Goal: Transaction & Acquisition: Download file/media

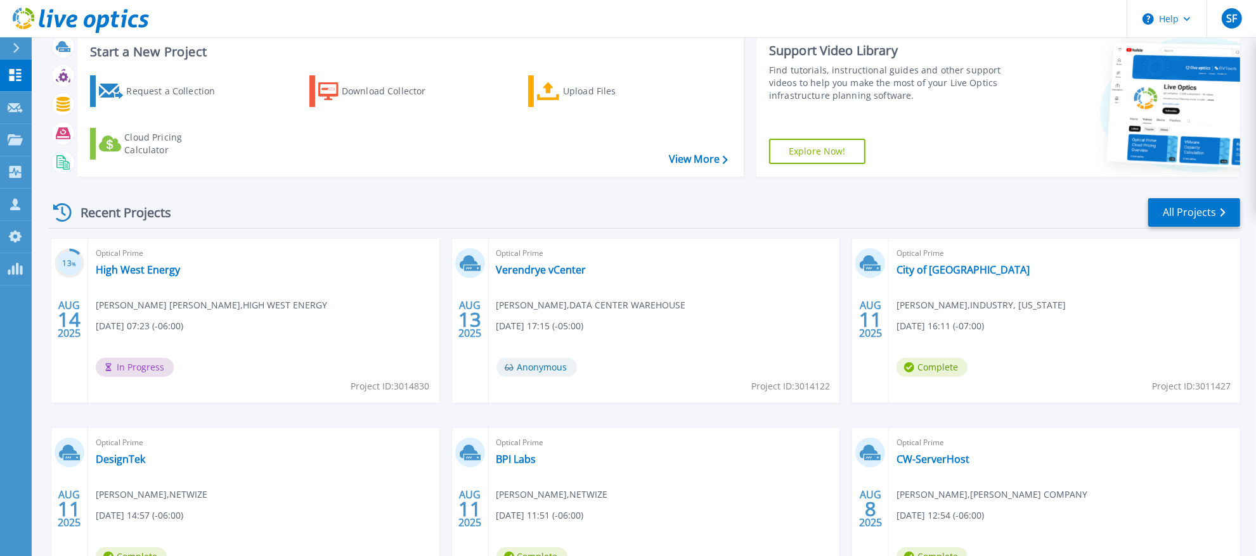
scroll to position [40, 0]
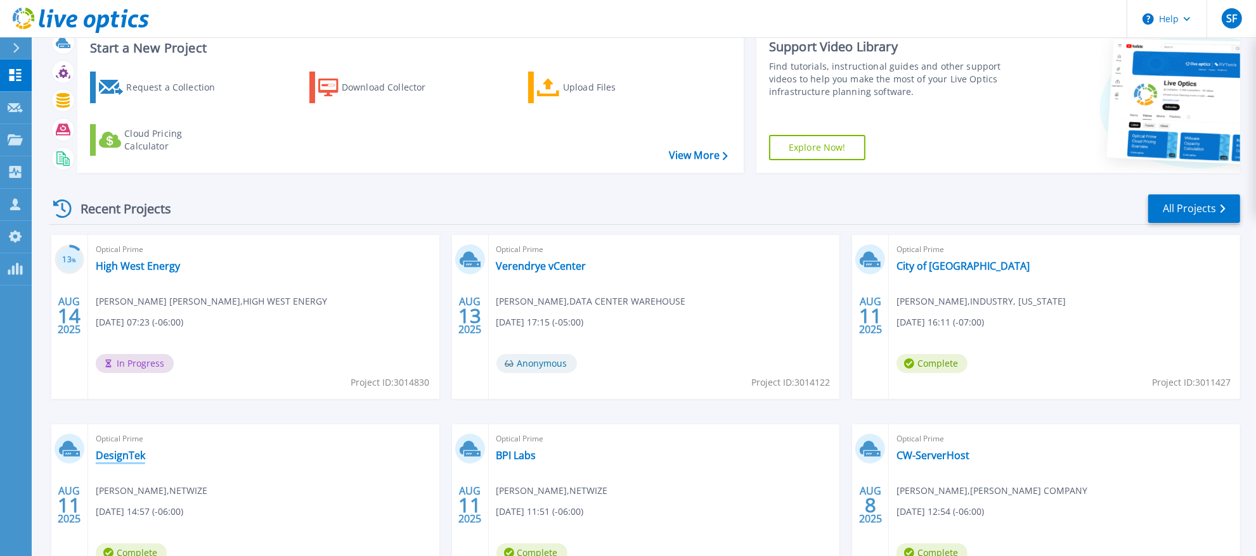
click at [139, 455] on link "DesignTek" at bounding box center [120, 455] width 49 height 13
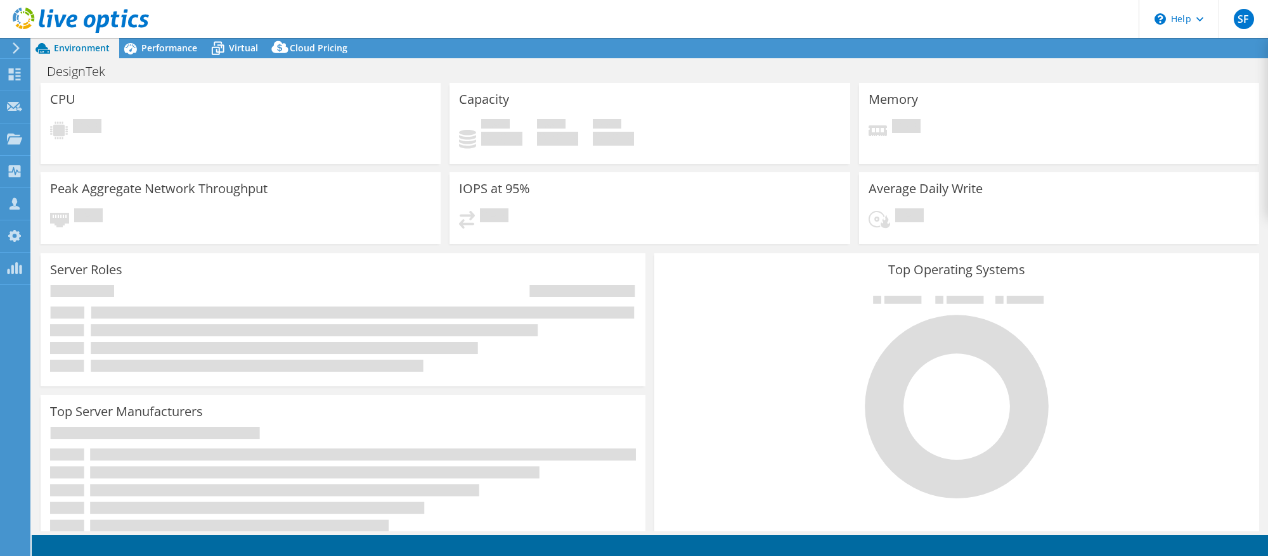
select select "USD"
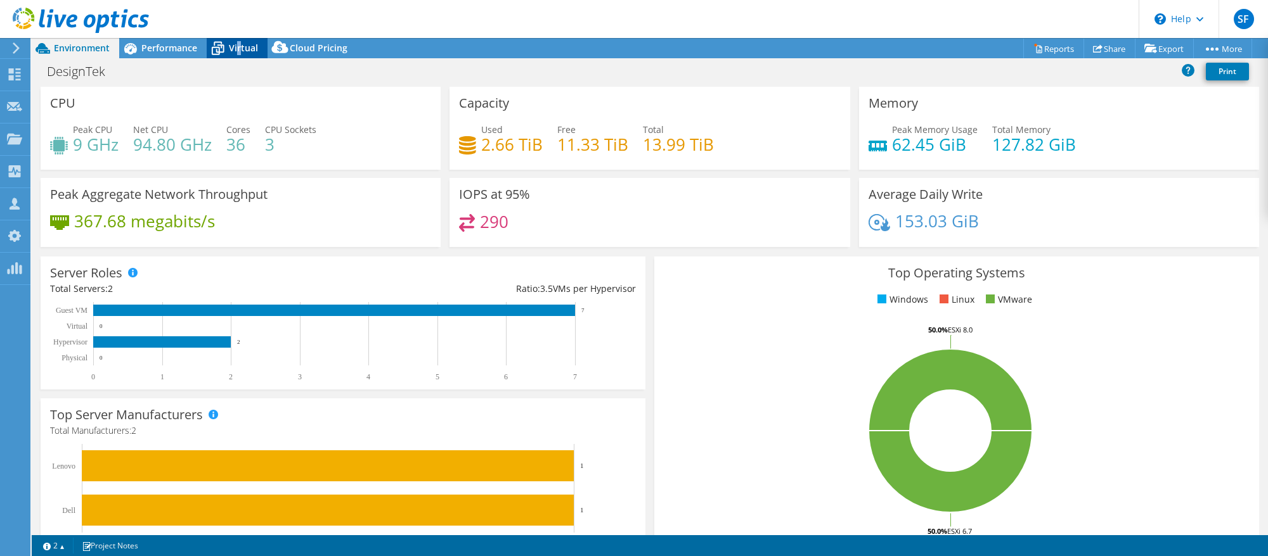
click at [238, 52] on span "Virtual" at bounding box center [243, 48] width 29 height 12
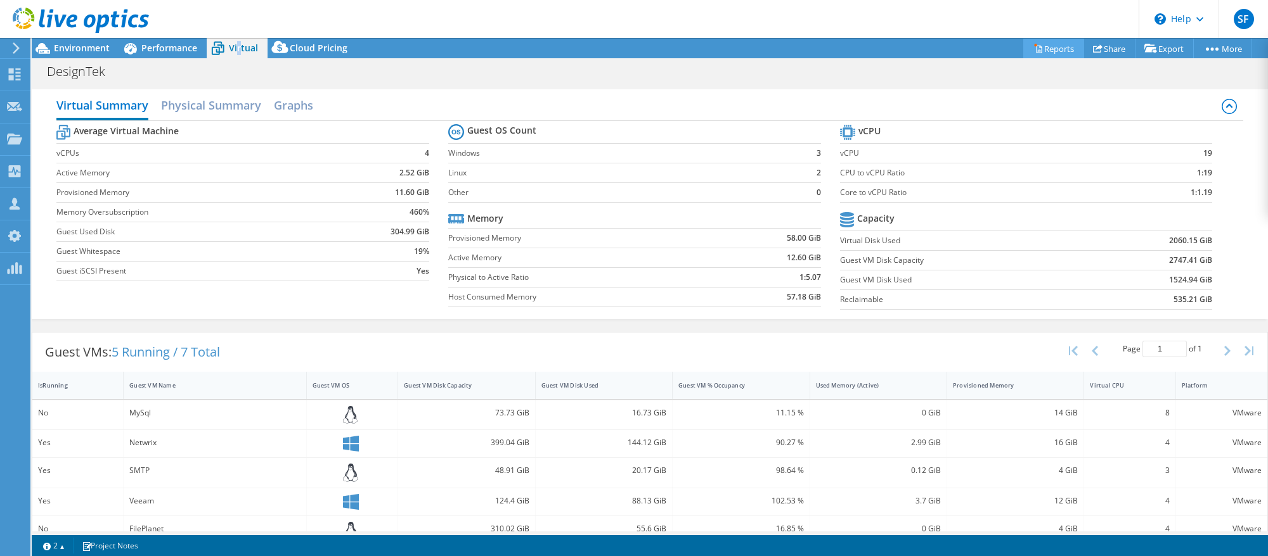
click at [1053, 46] on link "Reports" at bounding box center [1053, 49] width 61 height 20
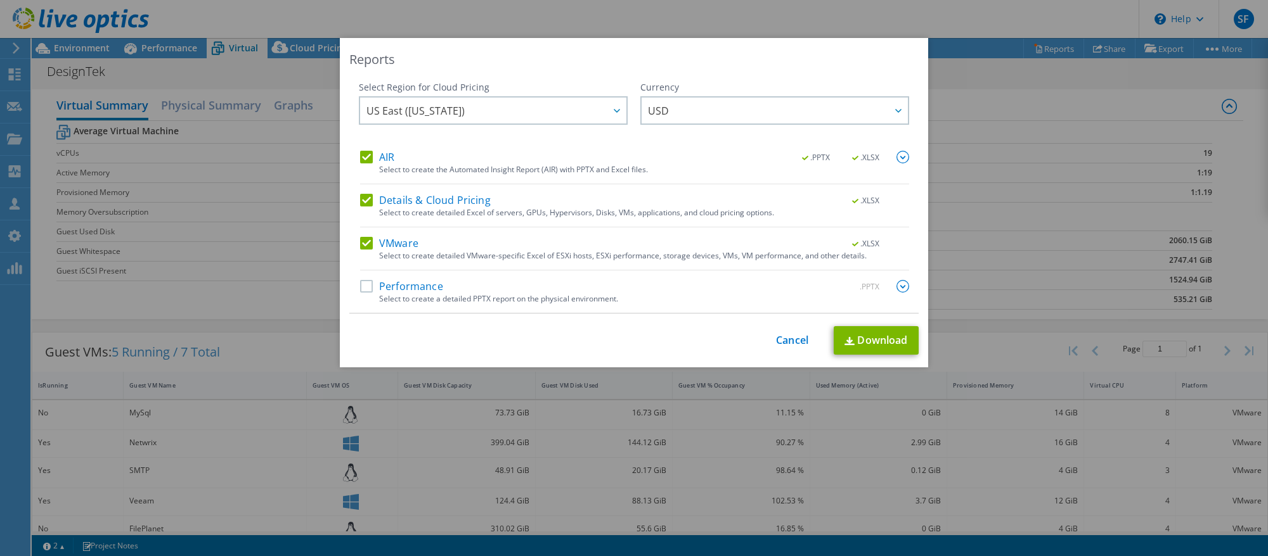
click at [399, 286] on label "Performance" at bounding box center [401, 286] width 83 height 13
click at [0, 0] on input "Performance" at bounding box center [0, 0] width 0 height 0
click at [862, 340] on link "Download" at bounding box center [875, 340] width 85 height 29
click at [797, 338] on link "Cancel" at bounding box center [792, 341] width 32 height 12
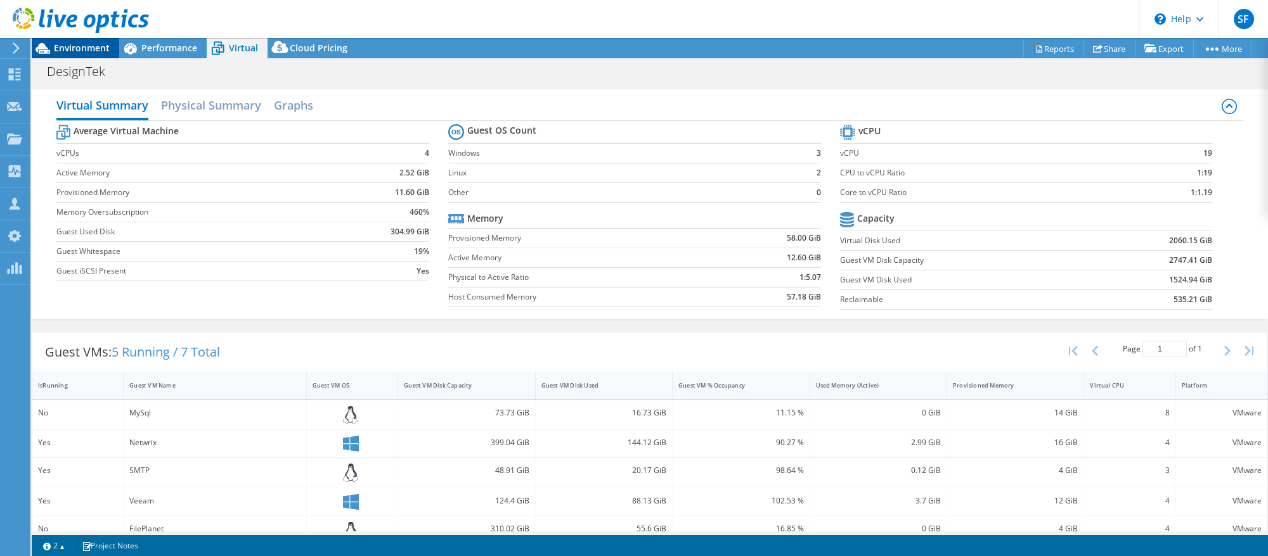
click at [58, 50] on span "Environment" at bounding box center [82, 48] width 56 height 12
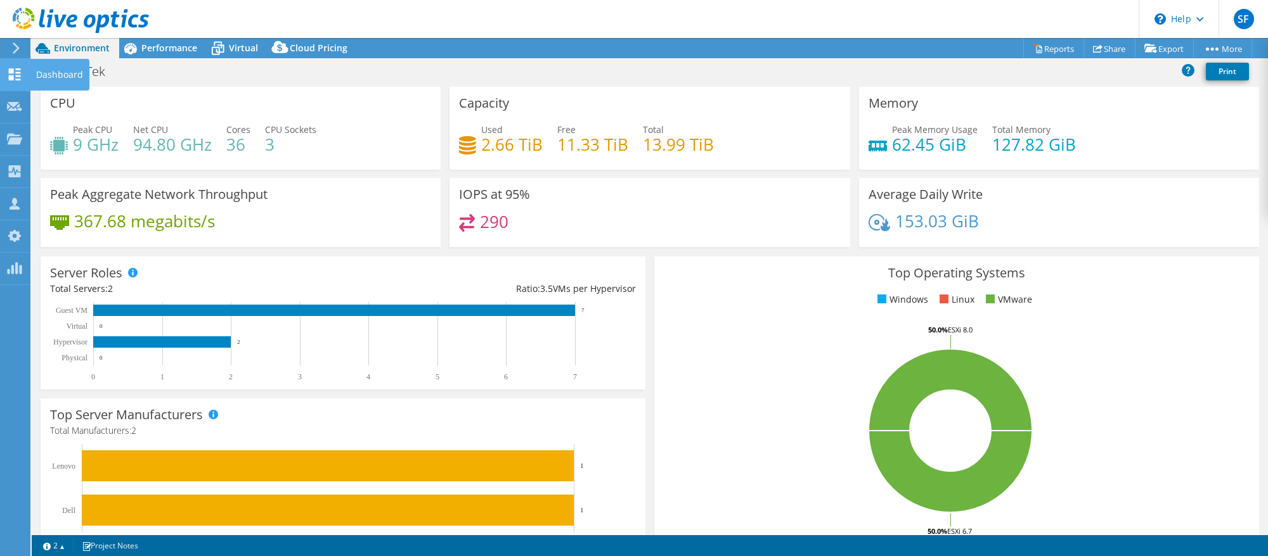
click at [13, 77] on use at bounding box center [15, 74] width 12 height 12
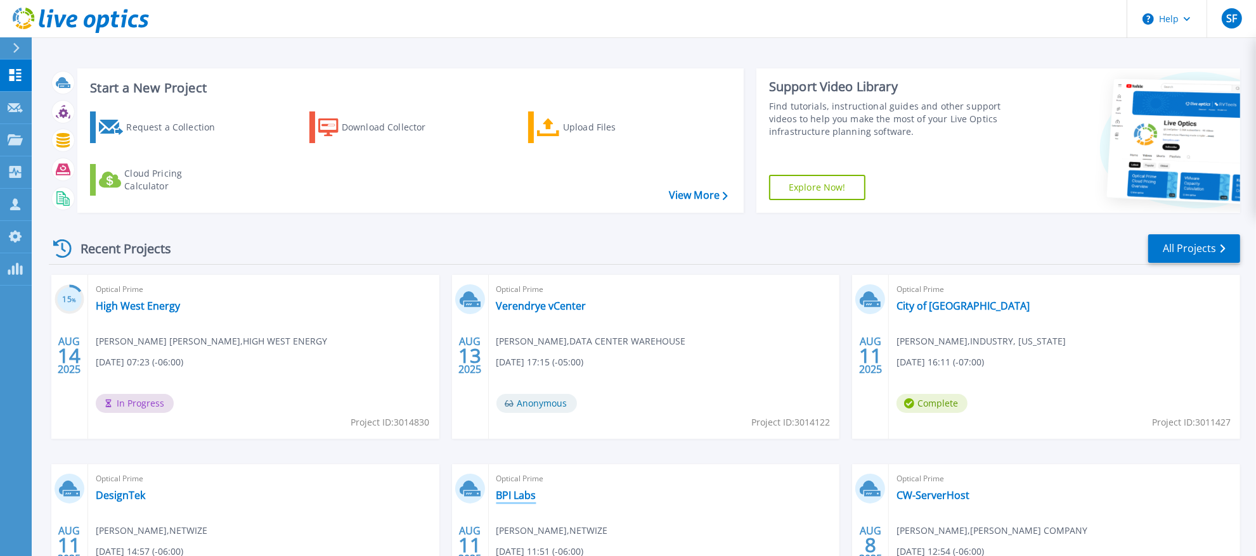
click at [515, 495] on link "BPI Labs" at bounding box center [516, 495] width 40 height 13
